Goal: Task Accomplishment & Management: Use online tool/utility

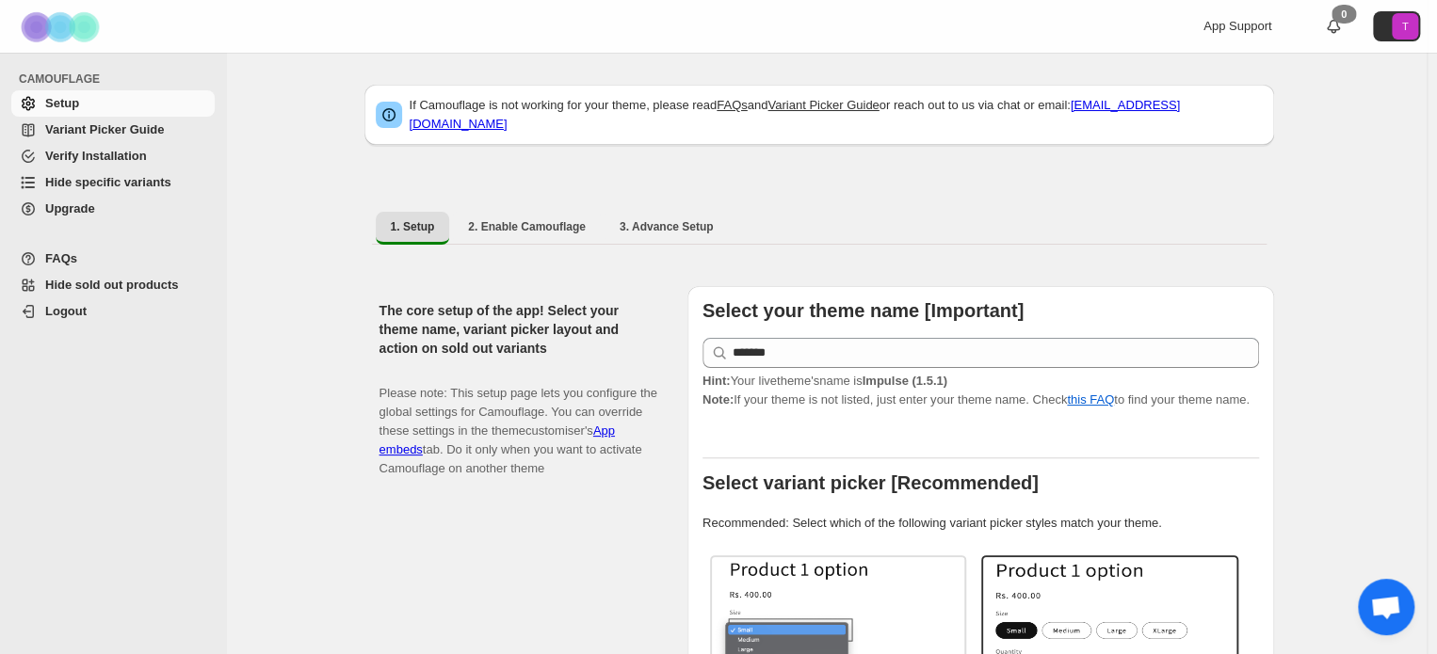
click at [84, 182] on span "Hide specific variants" at bounding box center [108, 182] width 126 height 14
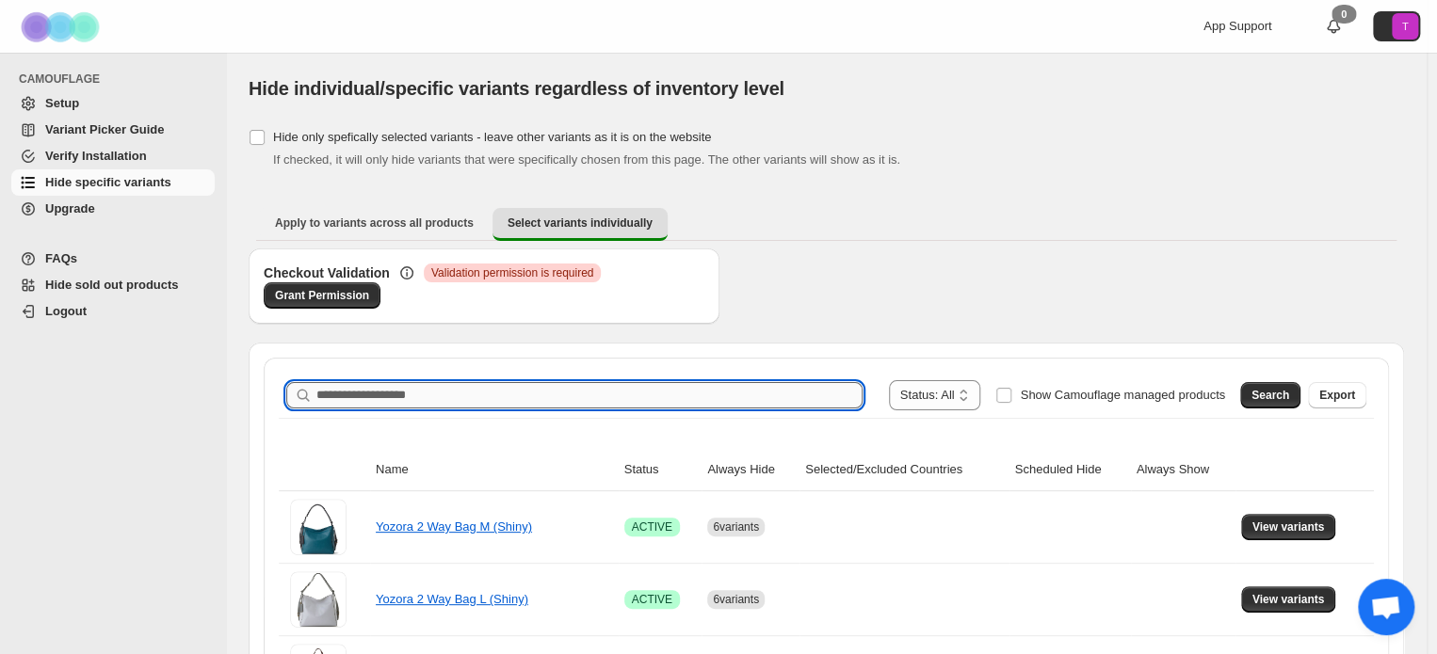
click at [399, 401] on input "Search product name" at bounding box center [589, 395] width 546 height 26
paste input "*******"
type input "*******"
click at [1289, 391] on span "Search" at bounding box center [1270, 395] width 38 height 15
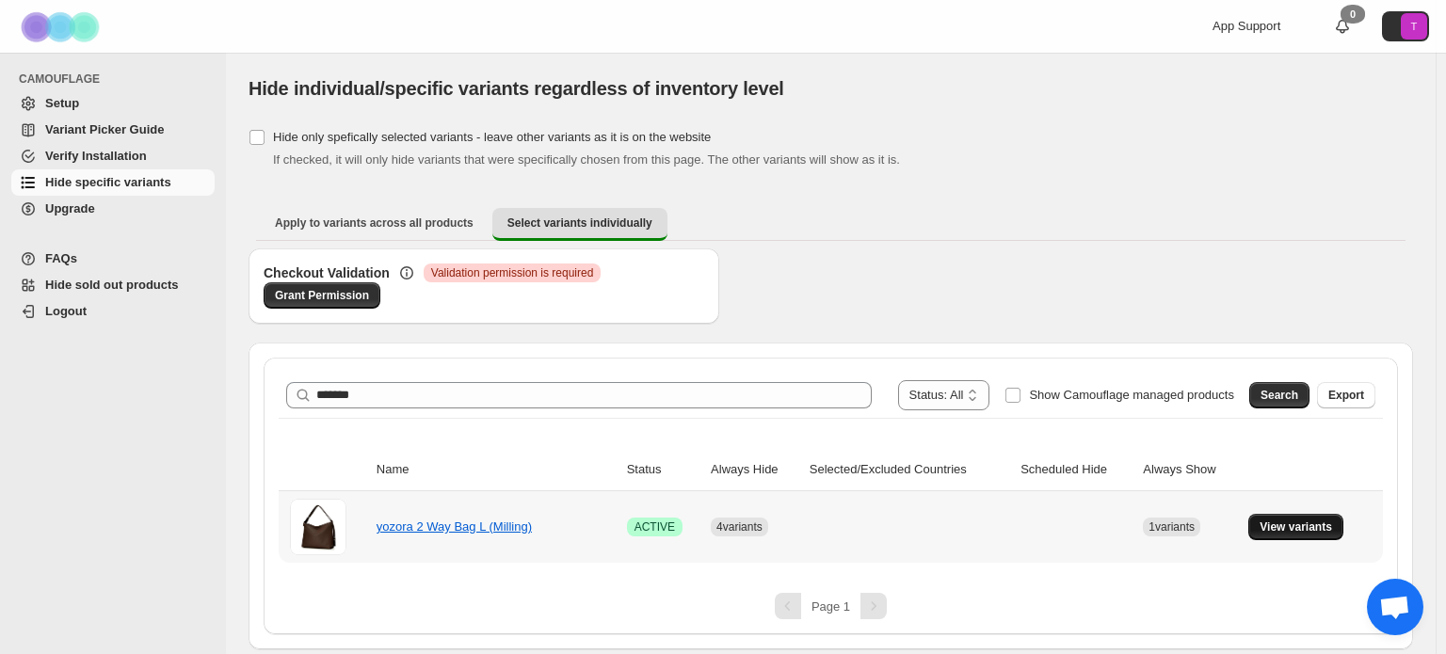
click at [1297, 525] on span "View variants" at bounding box center [1296, 527] width 72 height 15
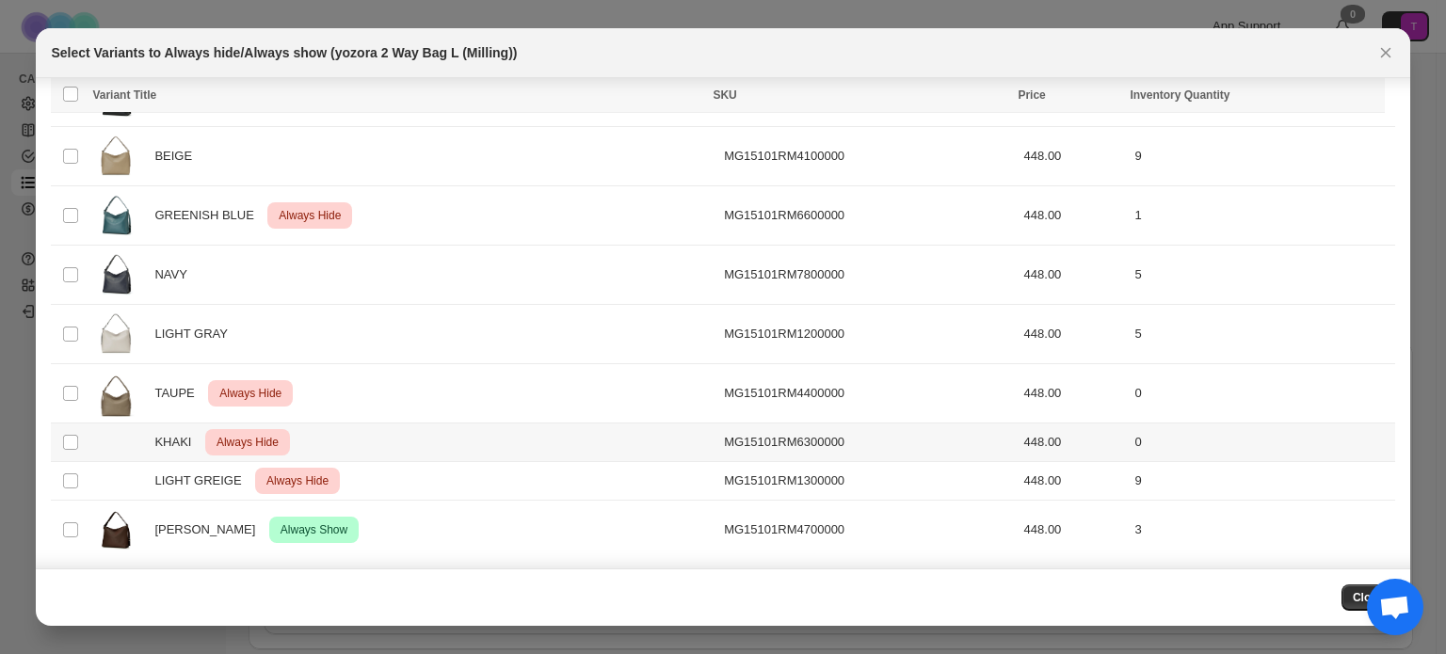
scroll to position [101, 0]
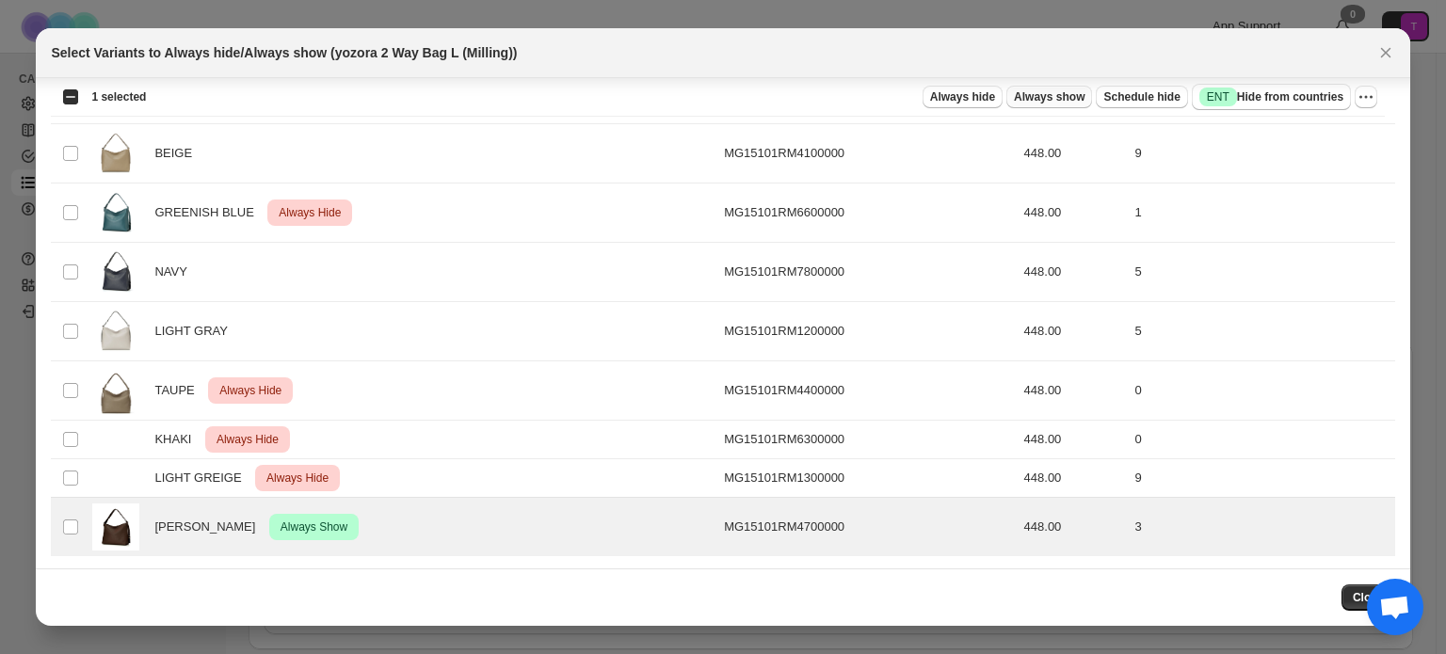
click at [1073, 95] on span "Always show" at bounding box center [1049, 96] width 71 height 15
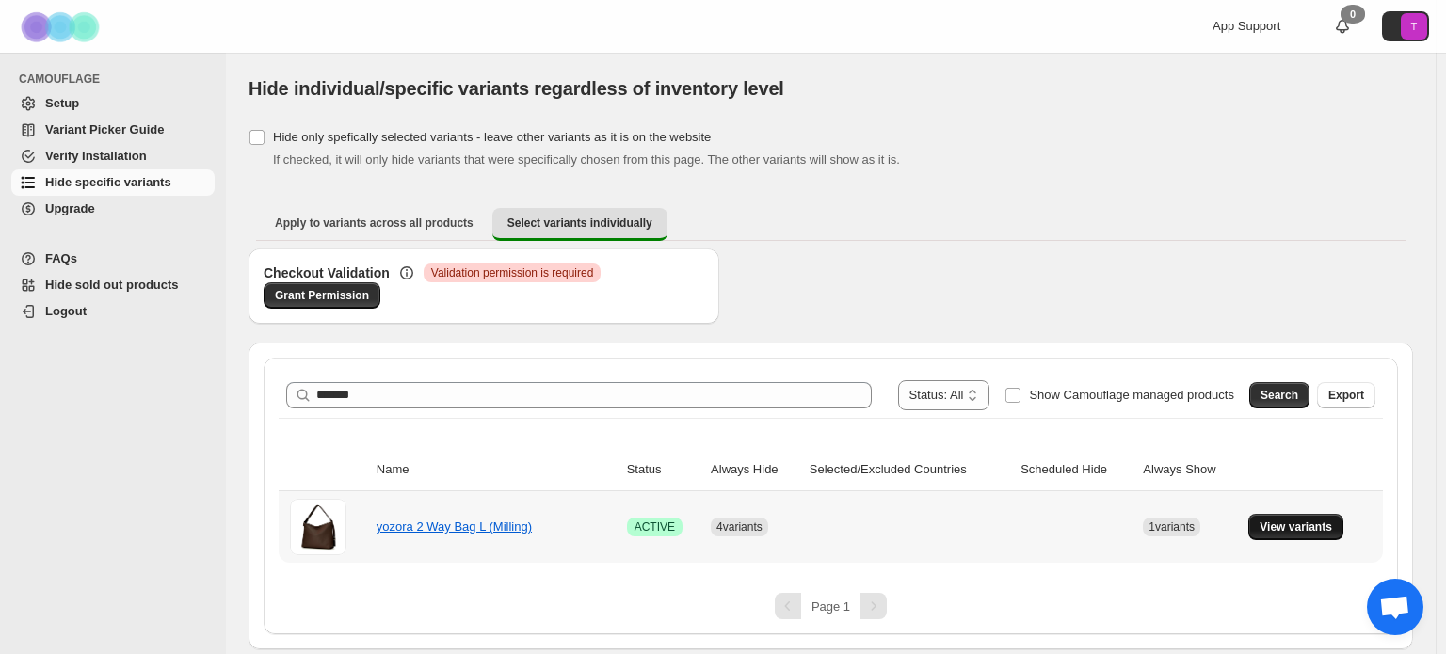
click at [1299, 525] on span "View variants" at bounding box center [1296, 527] width 72 height 15
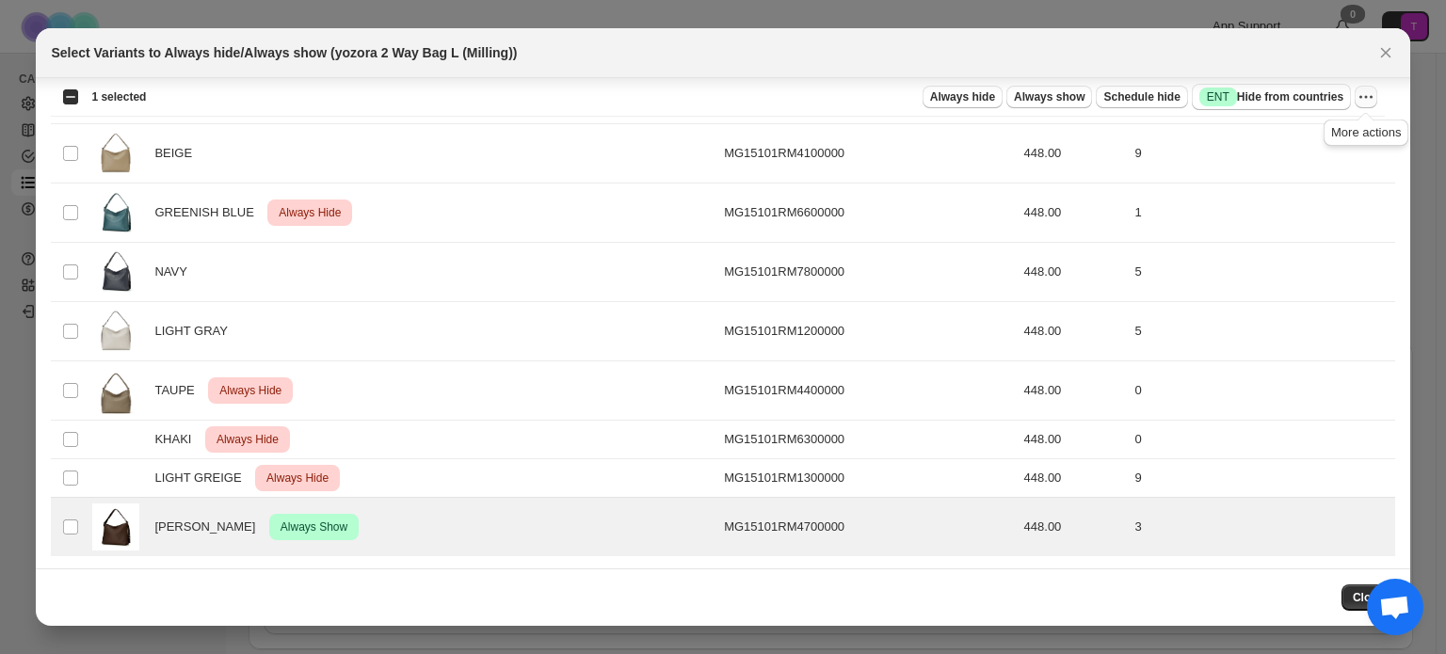
click at [1367, 100] on icon "More actions" at bounding box center [1366, 97] width 19 height 19
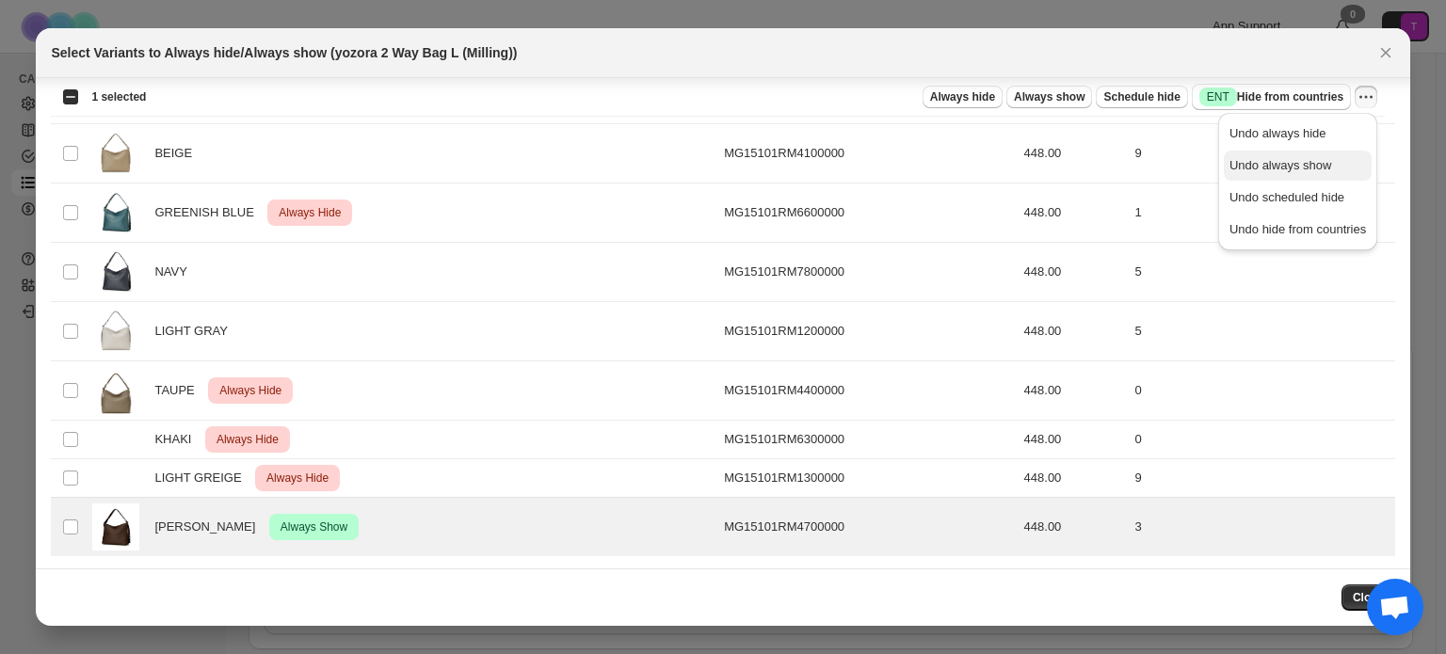
click at [1342, 164] on span "Undo always show" at bounding box center [1297, 165] width 137 height 19
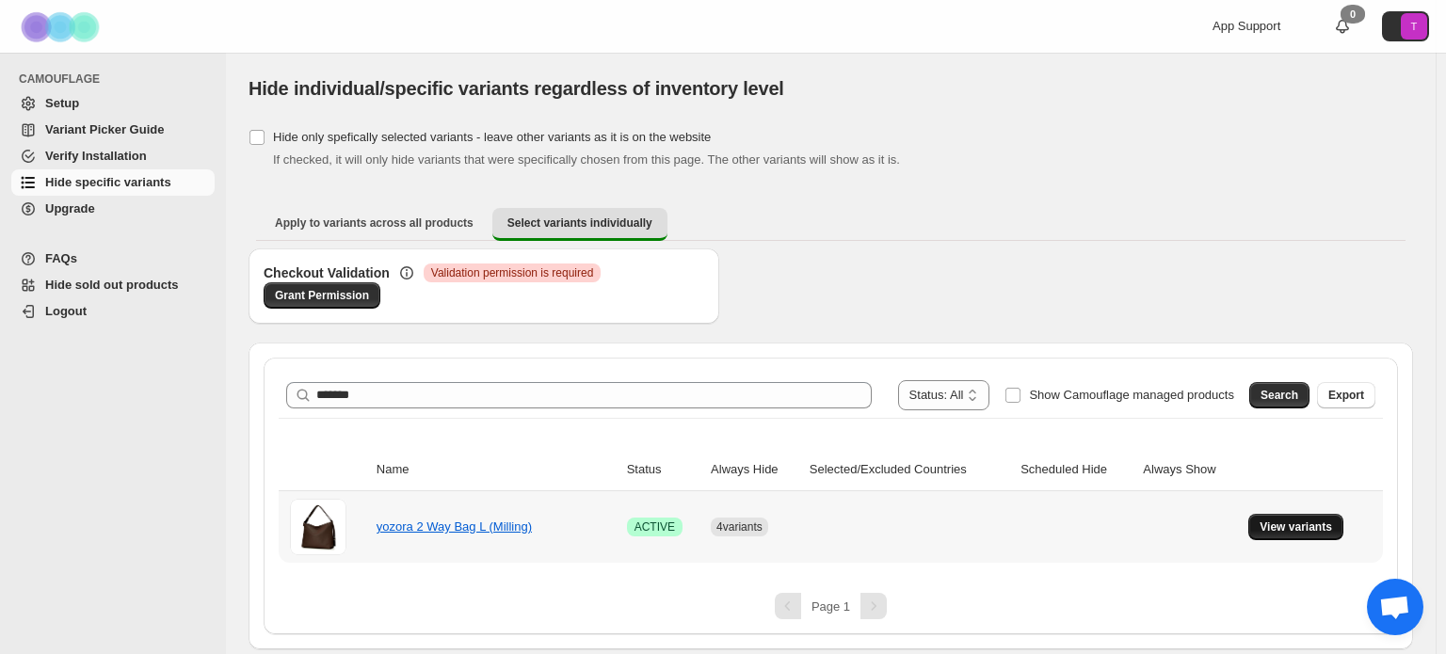
click at [1302, 527] on span "View variants" at bounding box center [1296, 527] width 72 height 15
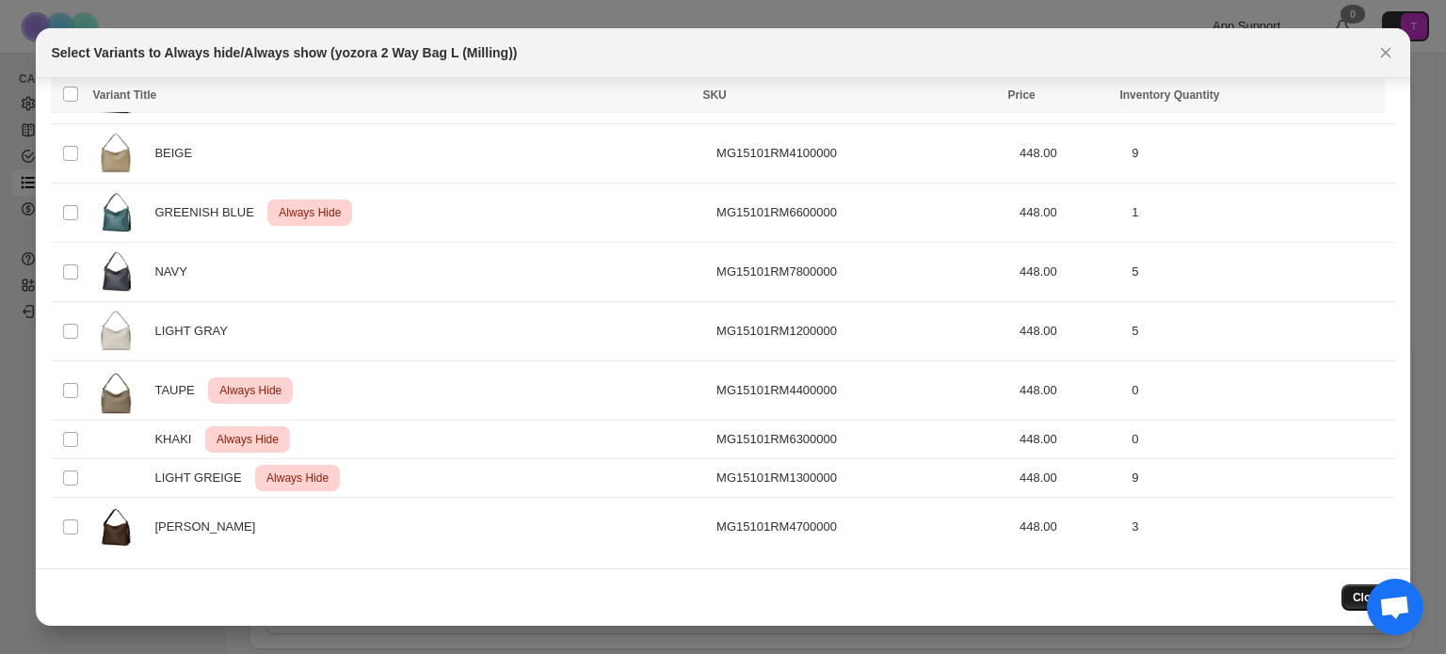
click at [1352, 600] on button "Close" at bounding box center [1369, 598] width 54 height 26
